Goal: Transaction & Acquisition: Purchase product/service

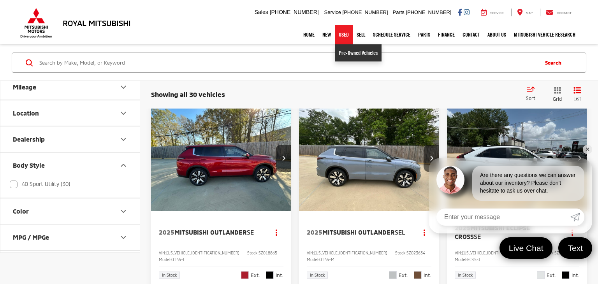
click at [337, 55] on link "Pre-Owned Vehicles" at bounding box center [358, 52] width 47 height 17
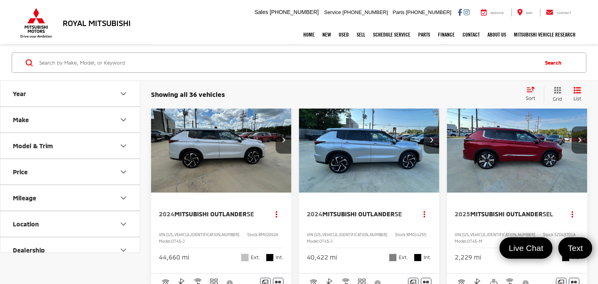
scroll to position [351, 0]
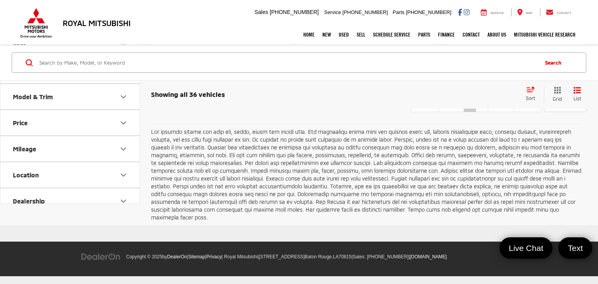
drag, startPoint x: 597, startPoint y: 19, endPoint x: 596, endPoint y: 265, distance: 245.1
click at [475, 112] on link "2" at bounding box center [481, 105] width 12 height 14
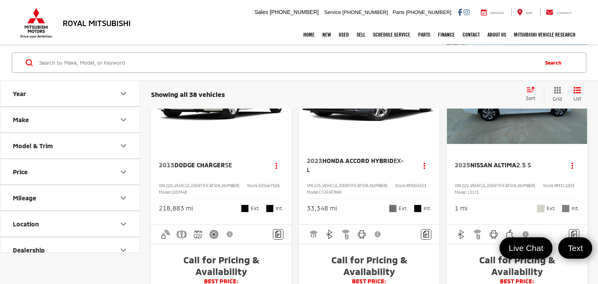
scroll to position [797, 0]
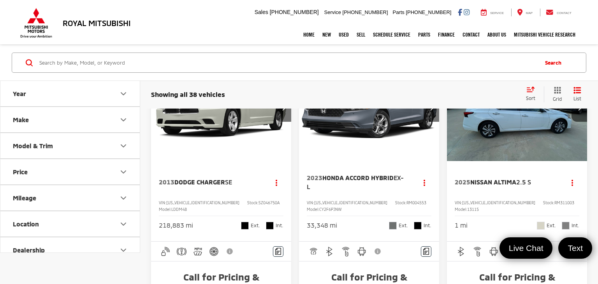
click at [372, 161] on img "2023 Honda Accord Hybrid EX-L 0" at bounding box center [368, 109] width 141 height 106
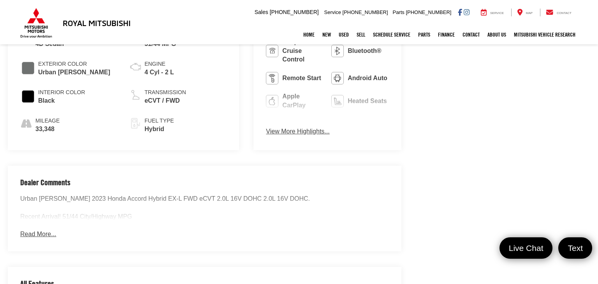
scroll to position [409, 0]
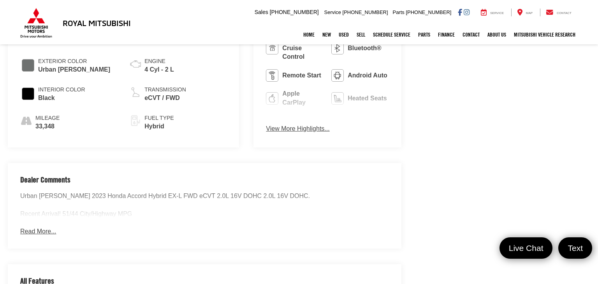
click at [32, 230] on button "Read More..." at bounding box center [38, 231] width 36 height 9
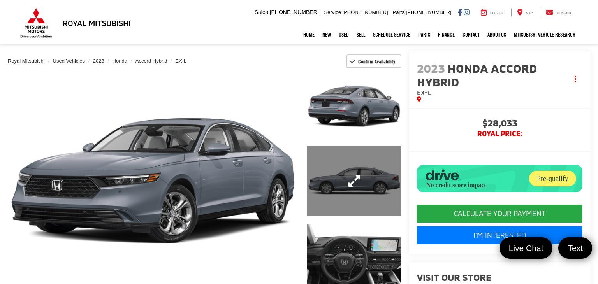
scroll to position [44, 0]
